Goal: Transaction & Acquisition: Purchase product/service

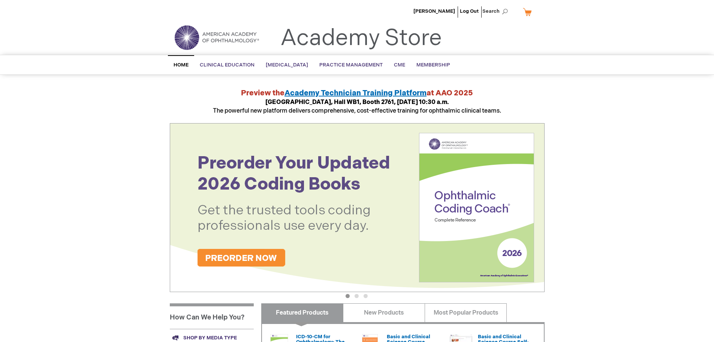
click at [651, 126] on div "Drew Chronister Log Out Search My Cart CLOSE RECENTLY ADDED ITEM(S) Close There…" at bounding box center [357, 282] width 714 height 564
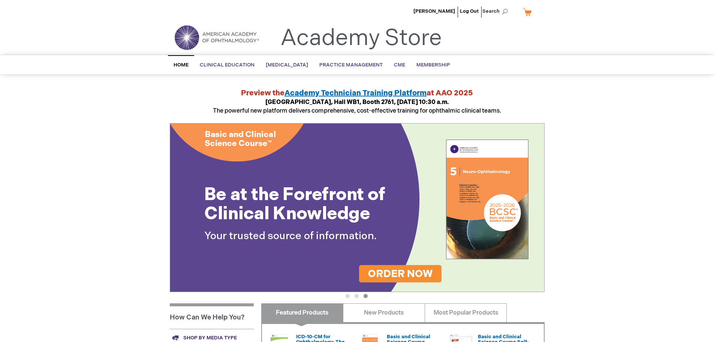
click at [606, 44] on header "Drew Chronister Log Out Search My Cart CLOSE RECENTLY ADDED ITEM(S) Close There…" at bounding box center [357, 27] width 714 height 55
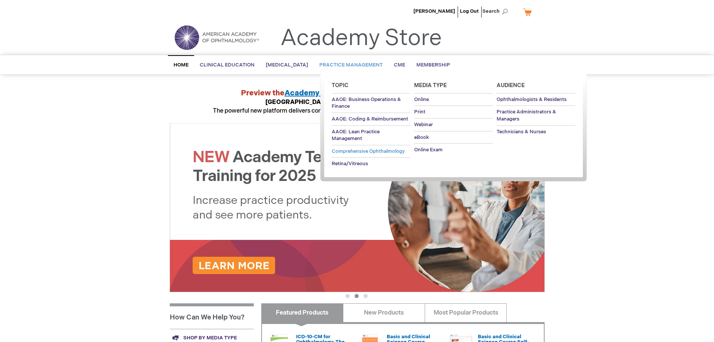
click at [365, 148] on span "Comprehensive Ophthalmology" at bounding box center [368, 151] width 73 height 6
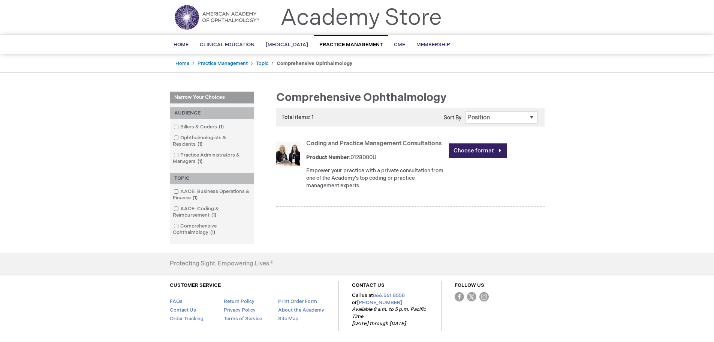
scroll to position [37, 0]
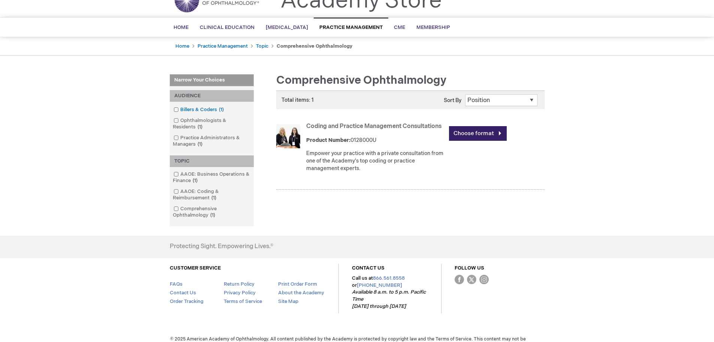
click at [180, 109] on span at bounding box center [180, 109] width 0 height 6
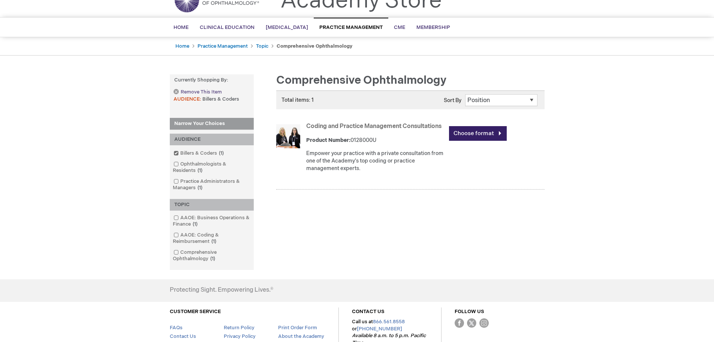
click at [176, 91] on link "Remove This Item" at bounding box center [198, 92] width 48 height 6
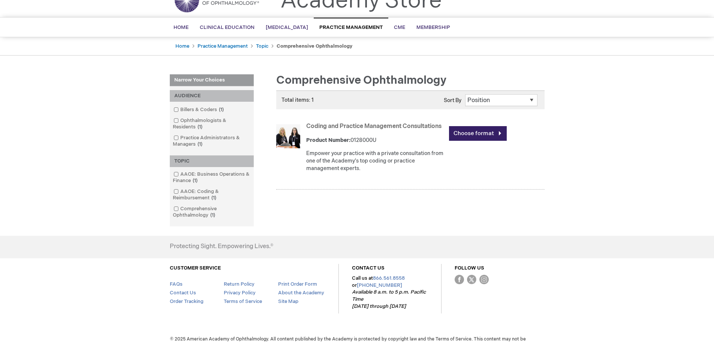
click at [604, 76] on div "Drew Chronister Log Out Search My Cart CLOSE RECENTLY ADDED ITEM(S) Close There…" at bounding box center [357, 158] width 714 height 391
click at [51, 82] on div "Drew Chronister Log Out Search My Cart CLOSE RECENTLY ADDED ITEM(S) Close There…" at bounding box center [357, 158] width 714 height 391
click at [188, 47] on link "Home" at bounding box center [182, 46] width 14 height 6
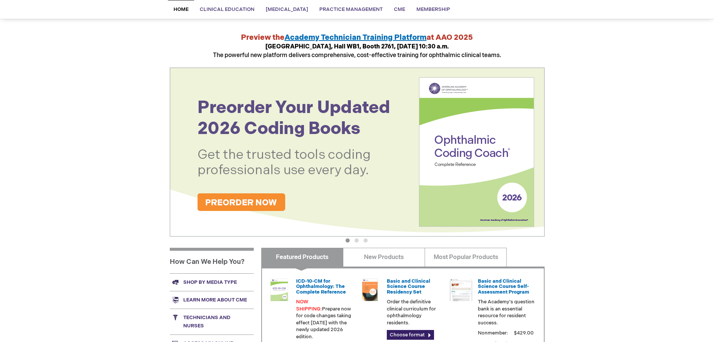
scroll to position [75, 0]
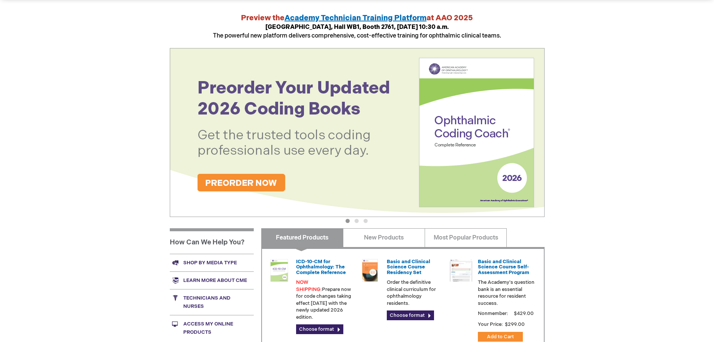
click at [252, 182] on img at bounding box center [357, 132] width 375 height 169
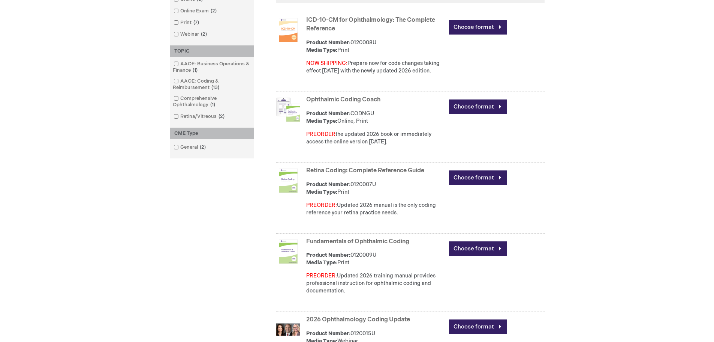
scroll to position [225, 0]
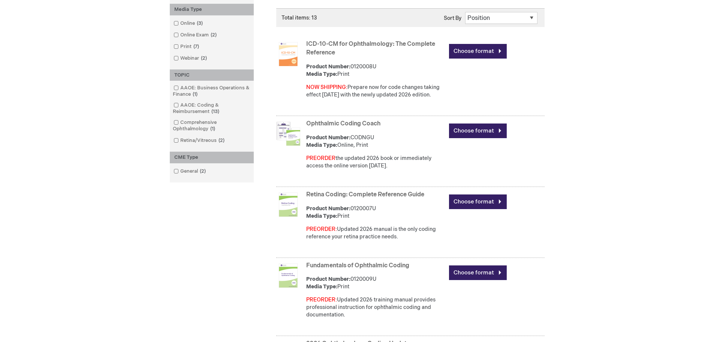
scroll to position [187, 0]
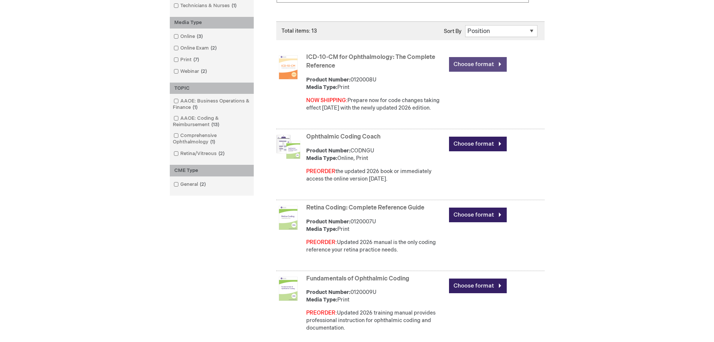
click at [494, 57] on link "Choose format" at bounding box center [478, 64] width 58 height 15
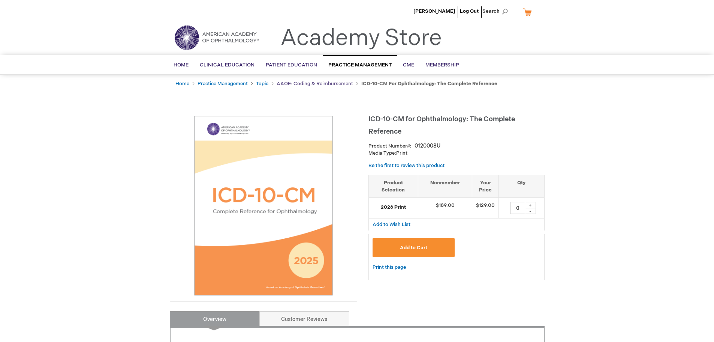
click at [301, 85] on link "AAOE: Coding & Reimbursement" at bounding box center [315, 84] width 76 height 6
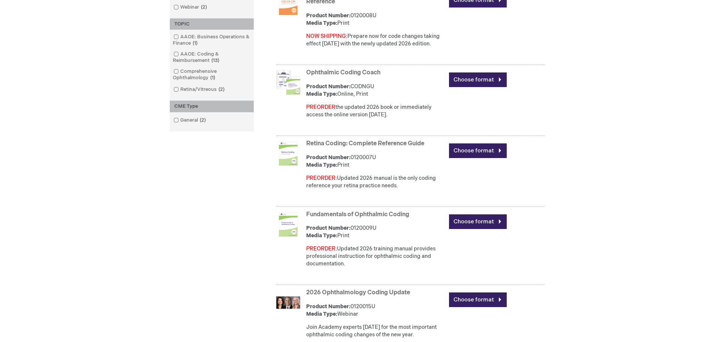
scroll to position [262, 0]
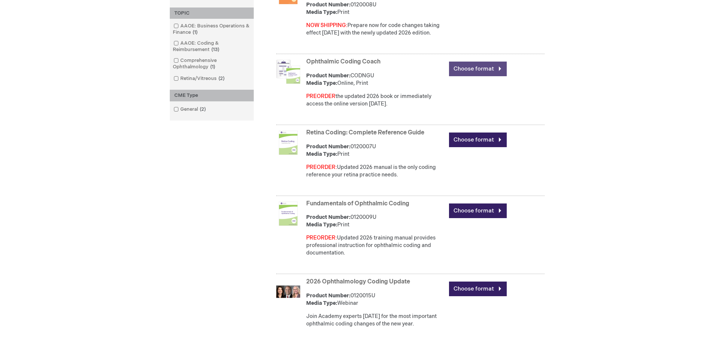
click at [477, 66] on link "Choose format" at bounding box center [478, 68] width 58 height 15
